Goal: Information Seeking & Learning: Learn about a topic

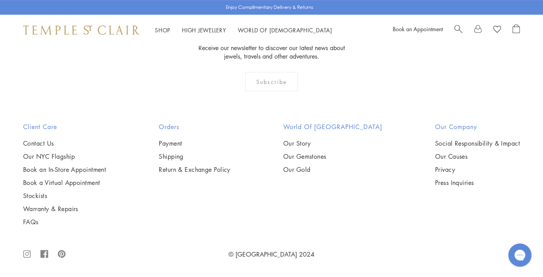
scroll to position [818, 0]
click at [0, 0] on img at bounding box center [0, 0] width 0 height 0
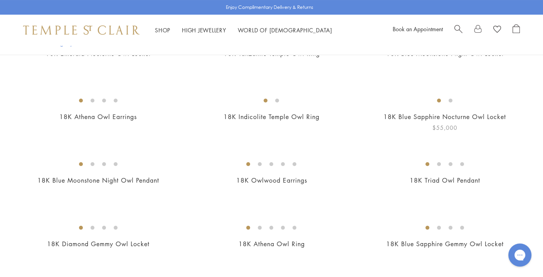
scroll to position [211, 0]
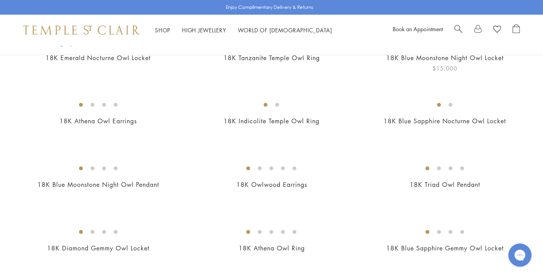
click at [0, 0] on img at bounding box center [0, 0] width 0 height 0
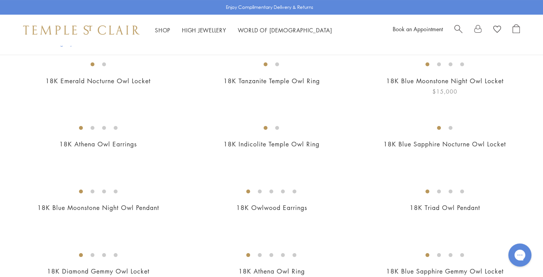
scroll to position [186, 0]
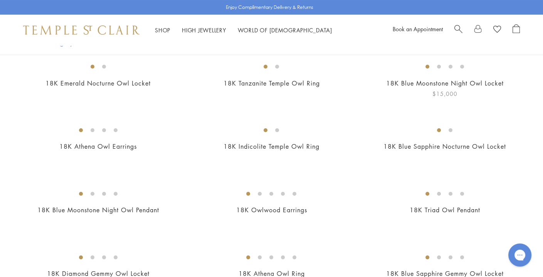
click at [0, 0] on img at bounding box center [0, 0] width 0 height 0
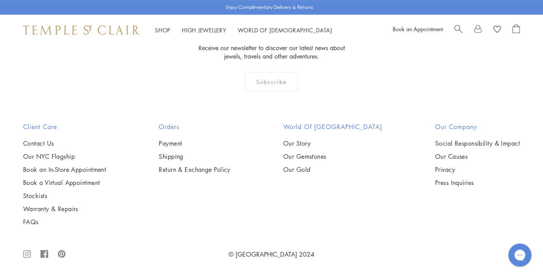
scroll to position [792, 0]
click at [0, 0] on img at bounding box center [0, 0] width 0 height 0
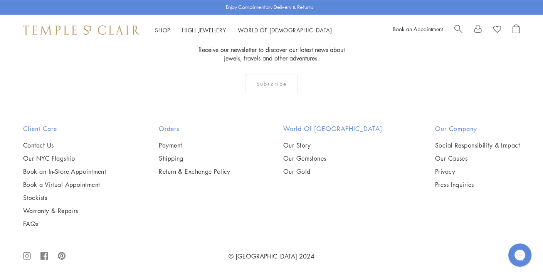
scroll to position [624, 0]
click at [458, 28] on span "Search" at bounding box center [459, 28] width 8 height 8
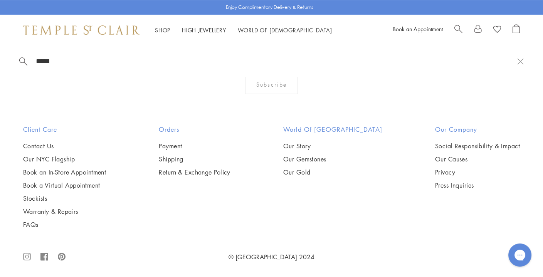
type input "******"
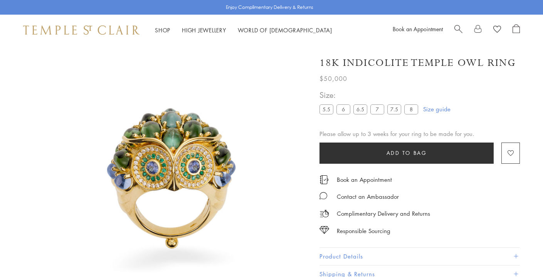
scroll to position [45, 0]
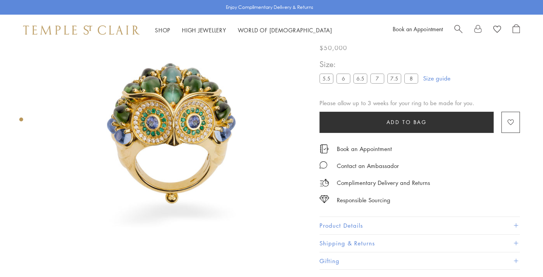
click at [460, 27] on span "Search" at bounding box center [459, 28] width 8 height 8
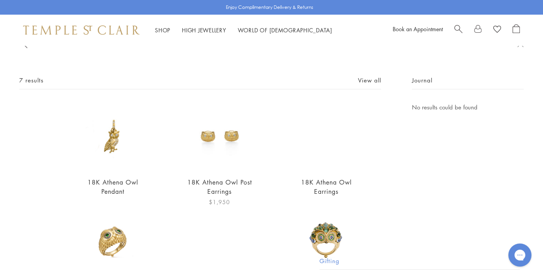
scroll to position [0, 0]
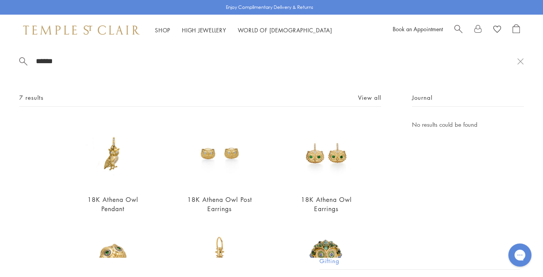
click at [67, 57] on input "******" at bounding box center [276, 61] width 482 height 9
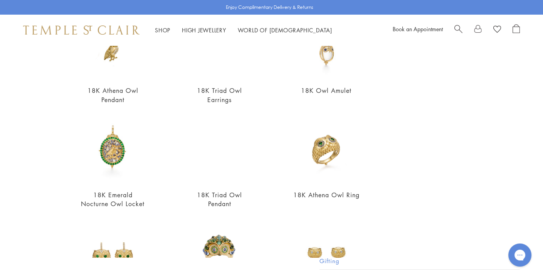
scroll to position [111, 0]
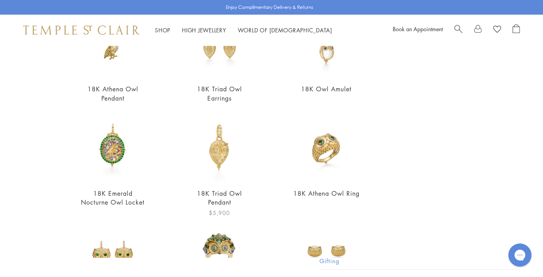
type input "***"
click at [234, 153] on img at bounding box center [220, 147] width 68 height 68
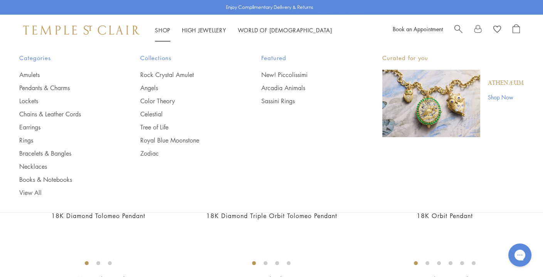
click at [479, 105] on img "Main navigation" at bounding box center [432, 103] width 98 height 67
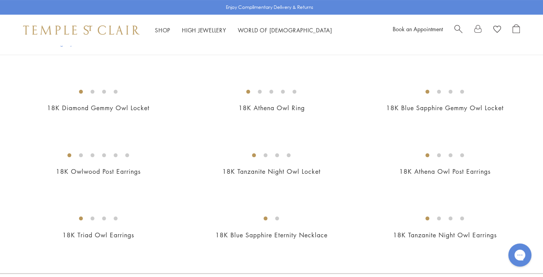
scroll to position [302, 0]
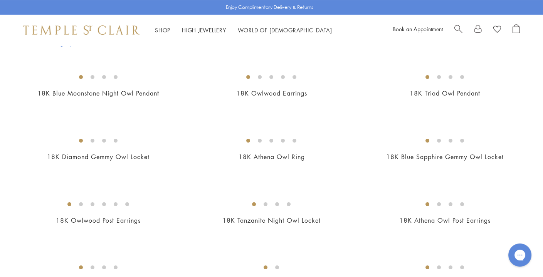
click at [0, 0] on img at bounding box center [0, 0] width 0 height 0
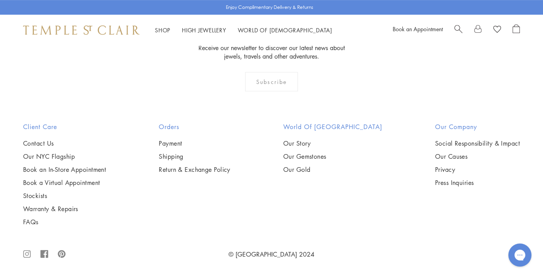
scroll to position [836, 0]
